Goal: Navigation & Orientation: Find specific page/section

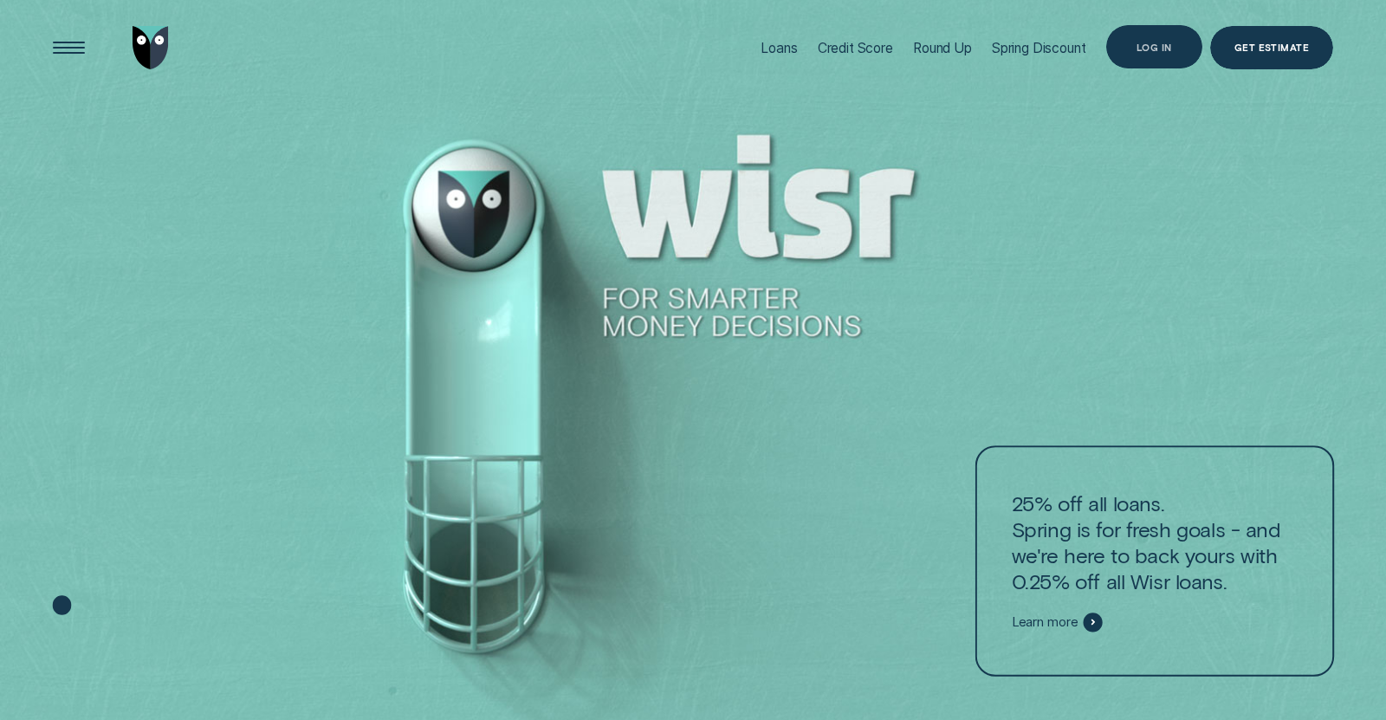
click at [1161, 46] on div "Log in" at bounding box center [1155, 47] width 36 height 9
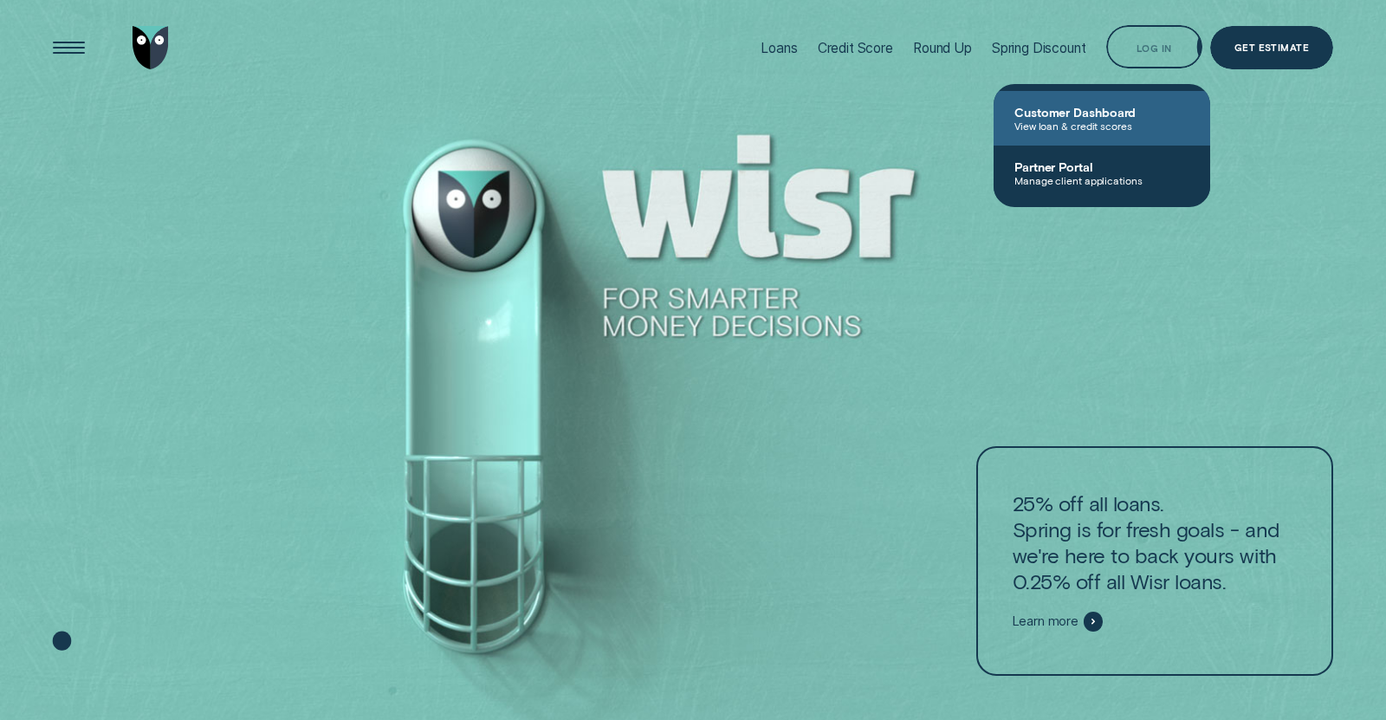
click at [1104, 120] on span "View loan & credit scores" at bounding box center [1102, 126] width 175 height 12
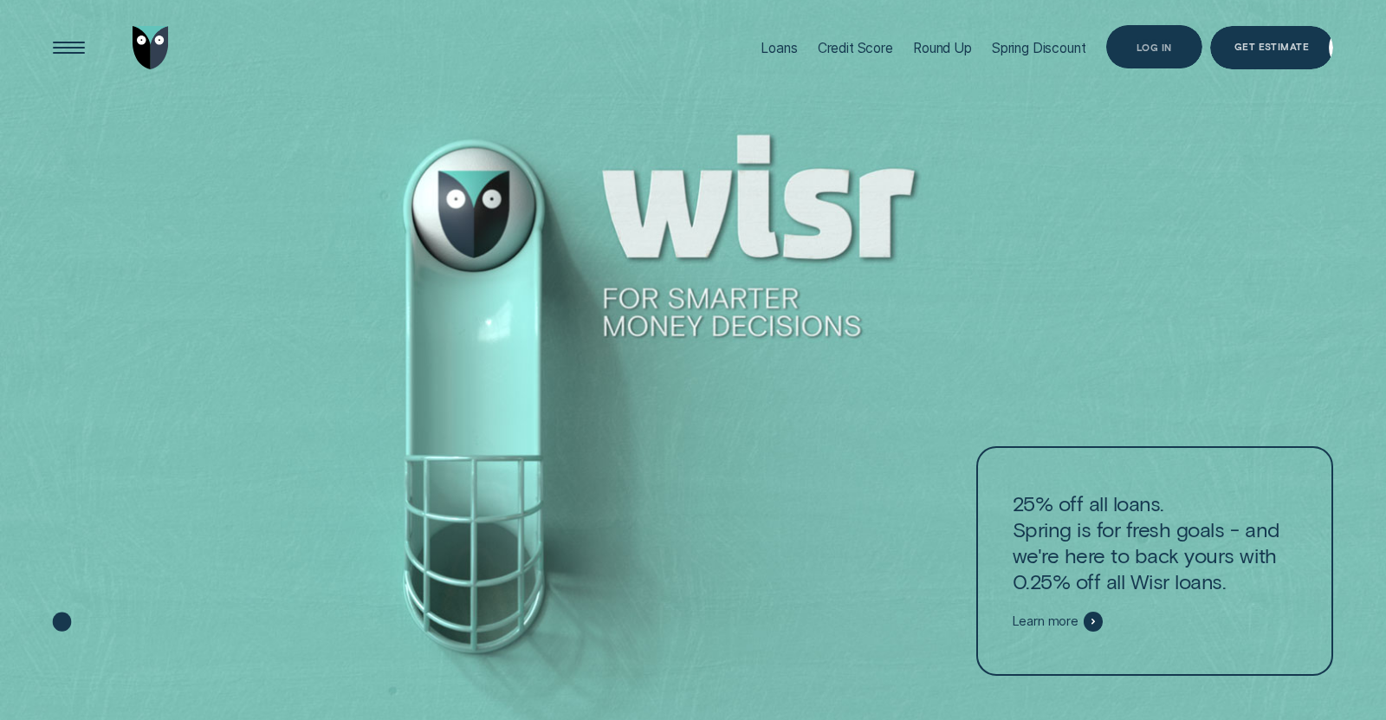
click at [1152, 32] on div "Log in" at bounding box center [1155, 46] width 96 height 43
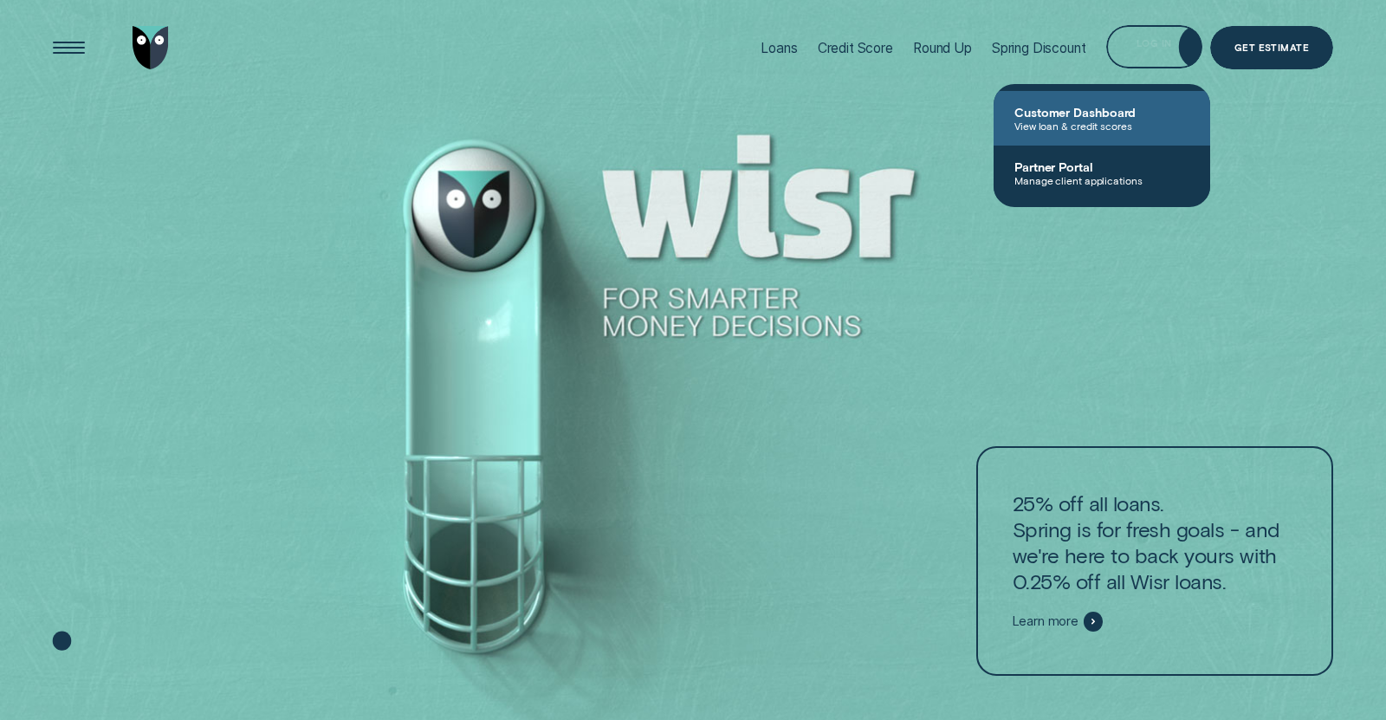
click at [1126, 97] on link "Customer Dashboard View loan & credit scores" at bounding box center [1102, 118] width 217 height 55
